Goal: Navigation & Orientation: Find specific page/section

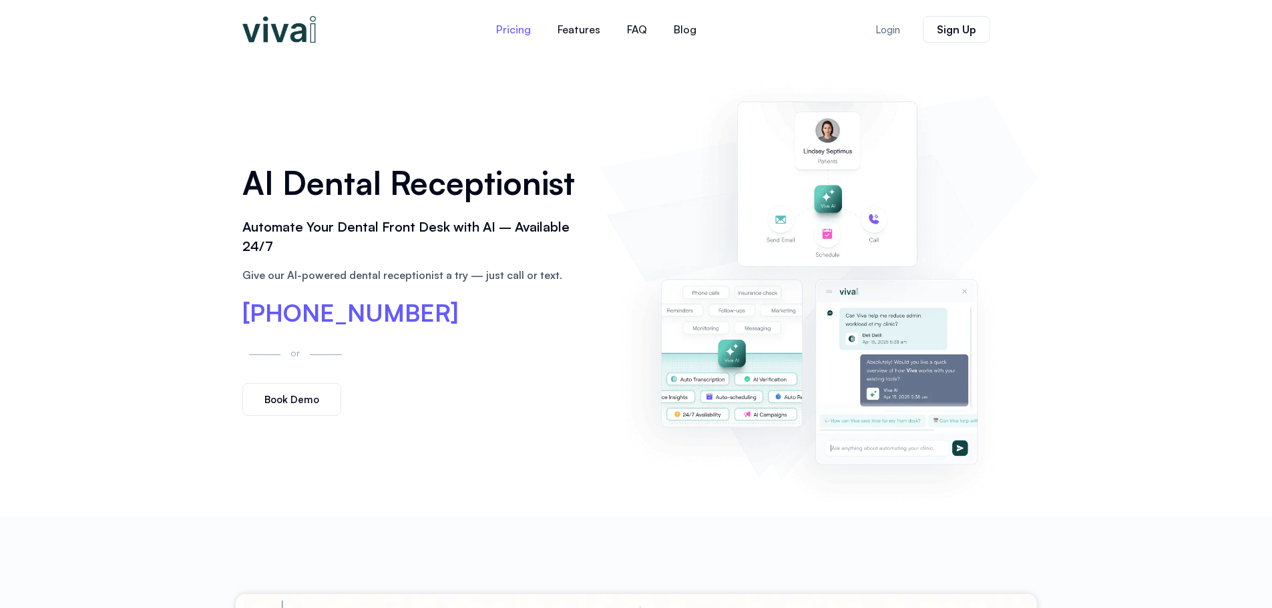
click at [523, 27] on link "Pricing" at bounding box center [513, 29] width 61 height 32
click at [674, 33] on link "Blog" at bounding box center [684, 29] width 49 height 32
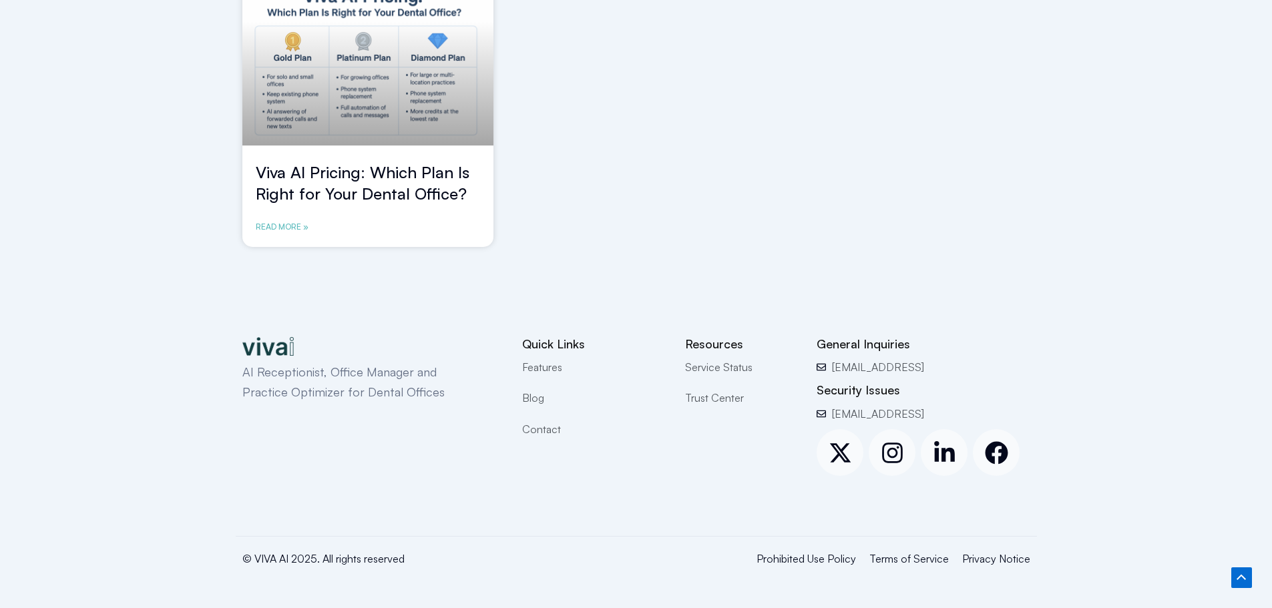
scroll to position [1185, 0]
click at [541, 432] on span "Contact" at bounding box center [541, 429] width 39 height 17
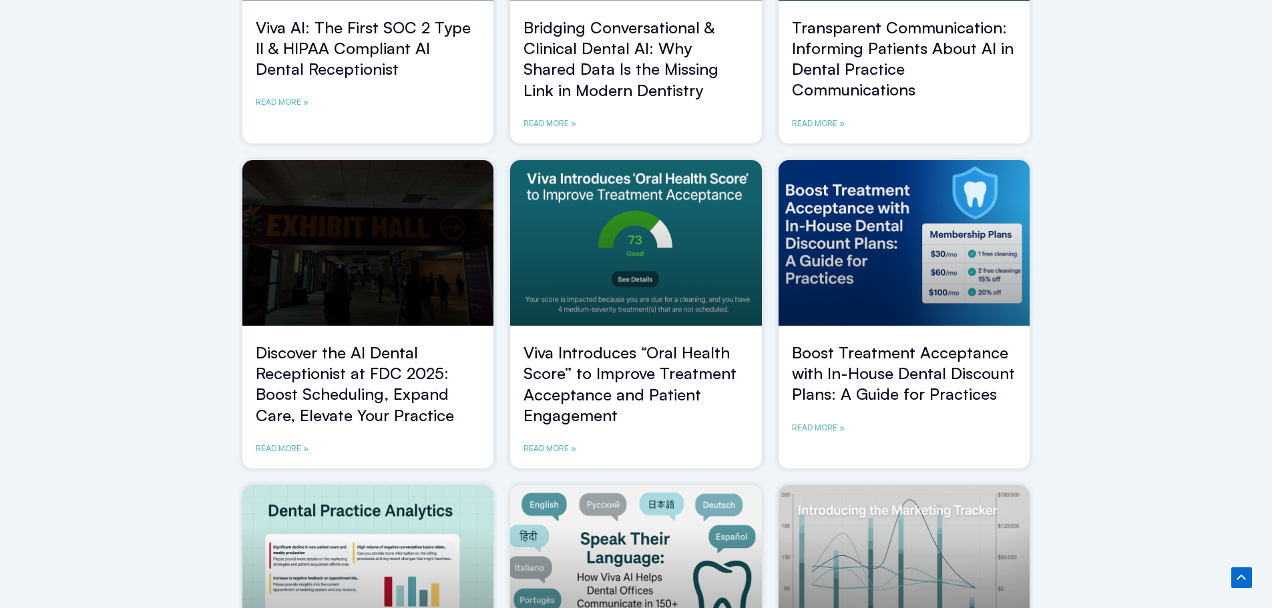
scroll to position [0, 0]
